Goal: Navigation & Orientation: Find specific page/section

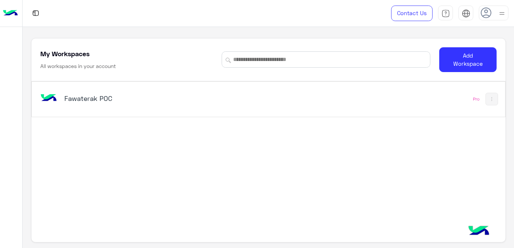
drag, startPoint x: 0, startPoint y: 0, endPoint x: 253, endPoint y: 103, distance: 273.1
click at [253, 103] on div "Fawaterak POC" at bounding box center [176, 98] width 276 height 21
click at [111, 101] on h5 "Fawaterak POC" at bounding box center [146, 98] width 165 height 9
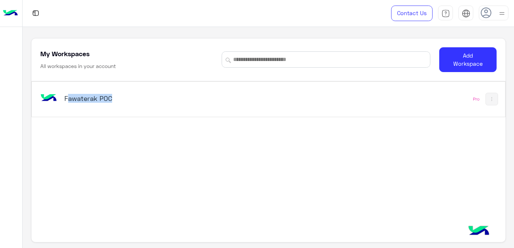
click at [111, 101] on h5 "Fawaterak POC" at bounding box center [146, 98] width 165 height 9
drag, startPoint x: 111, startPoint y: 101, endPoint x: 195, endPoint y: 104, distance: 84.0
click at [195, 104] on div "Fawaterak POC" at bounding box center [176, 98] width 276 height 21
click at [199, 138] on div "Fawaterak POC Pro" at bounding box center [268, 162] width 474 height 162
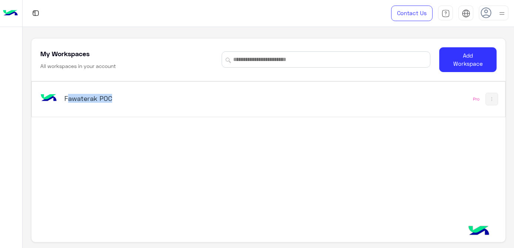
click at [199, 138] on div "Fawaterak POC Pro" at bounding box center [268, 162] width 474 height 162
click at [323, 111] on div "Fawaterak POC Pro" at bounding box center [268, 99] width 473 height 35
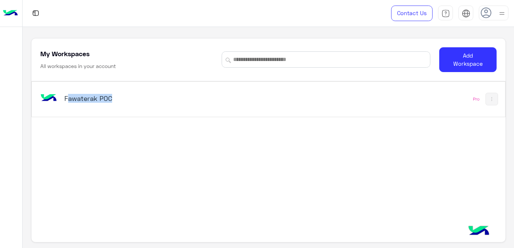
click at [260, 97] on div "Fawaterak POC" at bounding box center [176, 98] width 276 height 21
drag, startPoint x: 260, startPoint y: 97, endPoint x: 329, endPoint y: 121, distance: 72.5
click at [329, 121] on div "Fawaterak POC Pro" at bounding box center [268, 162] width 474 height 162
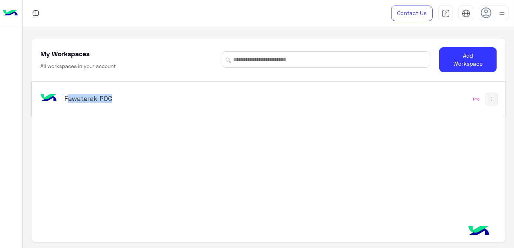
click at [363, 108] on div "Fawaterak POC Pro" at bounding box center [268, 99] width 473 height 35
click at [13, 17] on img at bounding box center [10, 14] width 15 height 16
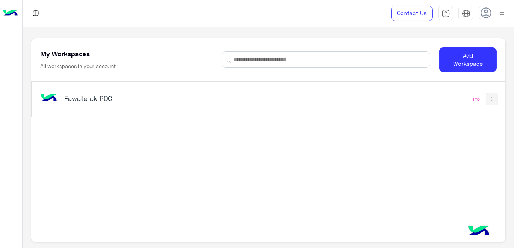
click at [13, 17] on img at bounding box center [10, 14] width 15 height 16
